Goal: Task Accomplishment & Management: Manage account settings

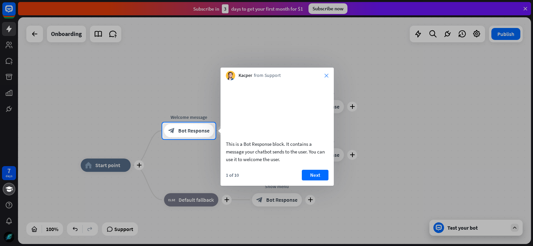
click at [325, 75] on icon "close" at bounding box center [327, 76] width 4 height 4
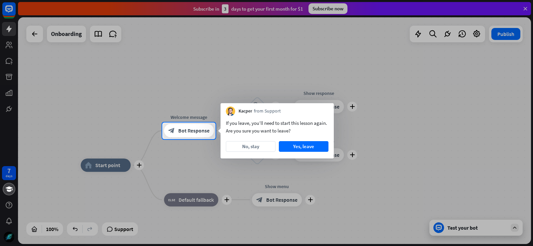
click at [326, 5] on div at bounding box center [266, 61] width 533 height 123
click at [251, 147] on button "No, stay" at bounding box center [251, 146] width 50 height 11
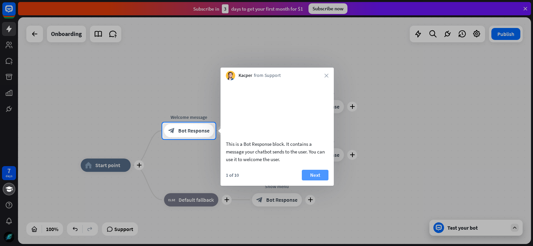
click at [313, 180] on button "Next" at bounding box center [315, 175] width 27 height 11
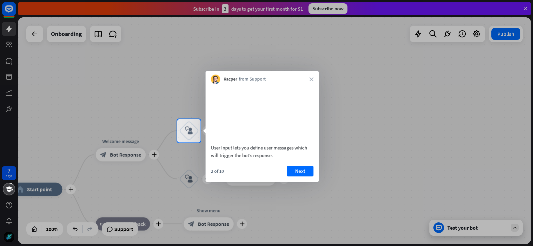
click at [337, 3] on div at bounding box center [266, 59] width 533 height 119
click at [306, 177] on button "Next" at bounding box center [300, 171] width 27 height 11
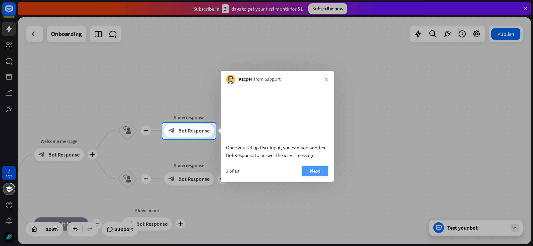
click at [321, 177] on button "Next" at bounding box center [315, 171] width 27 height 11
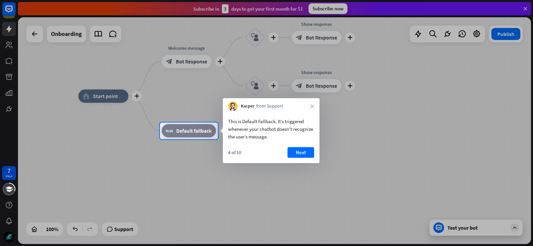
click at [310, 108] on div "Kacper from Support close" at bounding box center [271, 104] width 97 height 13
click at [311, 107] on icon "close" at bounding box center [312, 106] width 4 height 4
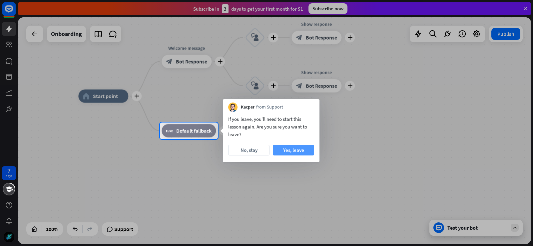
click at [290, 149] on button "Yes, leave" at bounding box center [293, 150] width 41 height 11
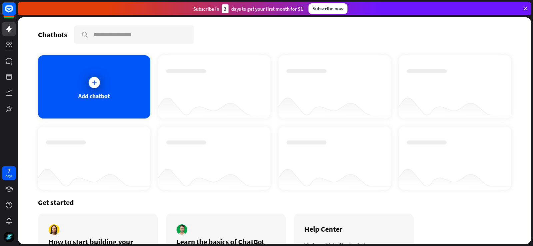
click at [336, 10] on div "Subscribe now" at bounding box center [328, 8] width 39 height 11
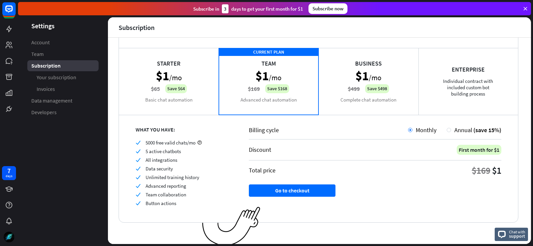
scroll to position [36, 0]
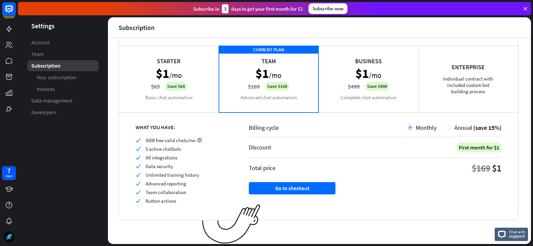
click at [479, 76] on div "Enterprise Individual contract with included custom bot building process" at bounding box center [469, 79] width 100 height 67
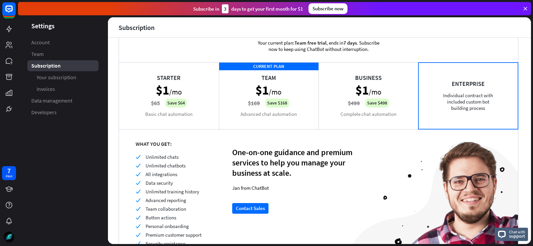
scroll to position [0, 0]
